Goal: Task Accomplishment & Management: Complete application form

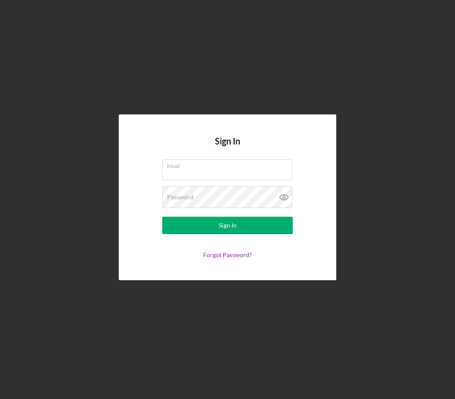
click at [210, 181] on div "Email" at bounding box center [227, 170] width 130 height 22
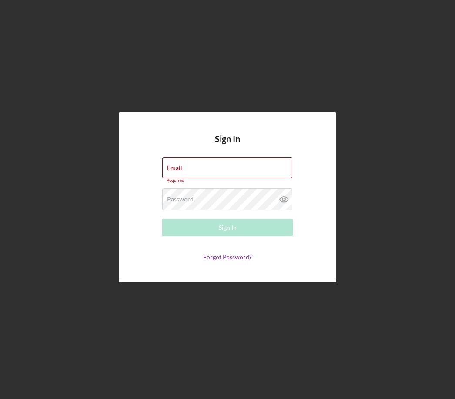
click at [221, 178] on input "Email" at bounding box center [227, 167] width 130 height 21
type input "[EMAIL_ADDRESS][DOMAIN_NAME]"
click at [227, 236] on button "Sign In" at bounding box center [227, 227] width 130 height 17
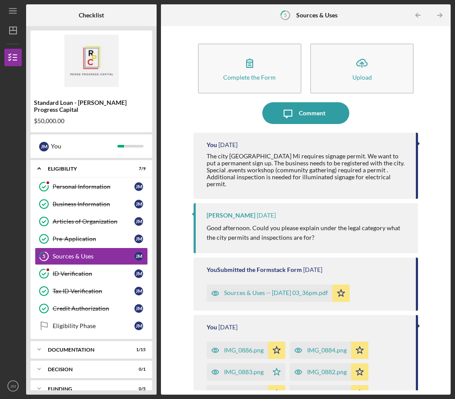
click at [247, 52] on icon "button" at bounding box center [250, 63] width 22 height 22
click at [364, 52] on icon "Icon/Upload" at bounding box center [362, 63] width 22 height 22
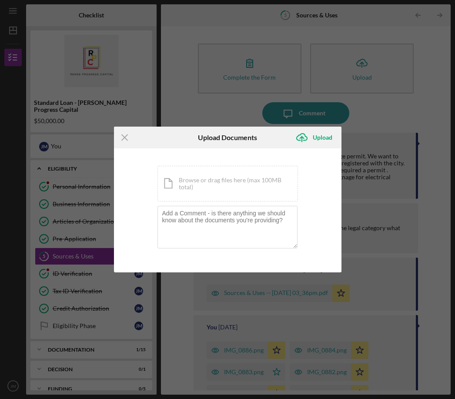
click at [225, 188] on div "Icon/Document Browse or drag files here (max 100MB total) Tap to choose files o…" at bounding box center [227, 184] width 140 height 36
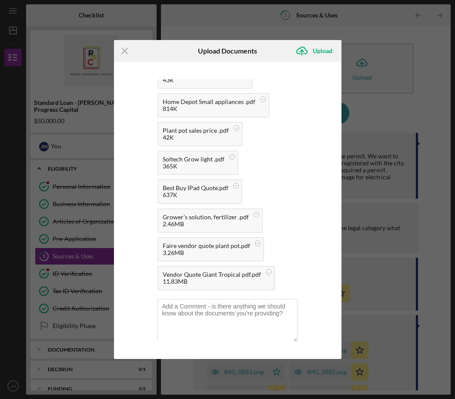
scroll to position [347, 0]
click at [310, 56] on icon "Icon/Upload" at bounding box center [302, 51] width 22 height 22
